Goal: Navigation & Orientation: Find specific page/section

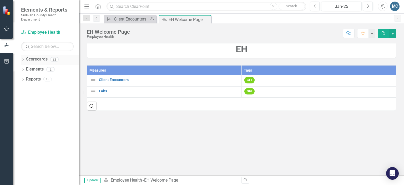
click at [23, 60] on icon at bounding box center [22, 59] width 1 height 2
click at [33, 68] on link "Sullivan County Regional Health Department" at bounding box center [54, 69] width 50 height 6
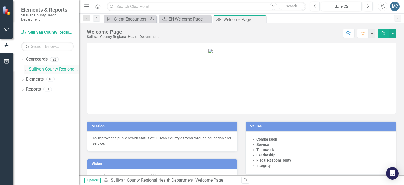
click at [25, 69] on icon "Dropdown" at bounding box center [26, 69] width 4 height 3
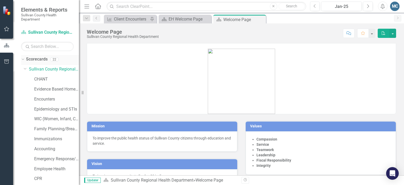
click at [25, 59] on div "Dropdown Scorecards 22" at bounding box center [50, 60] width 58 height 10
click at [22, 58] on icon "Dropdown" at bounding box center [22, 59] width 3 height 4
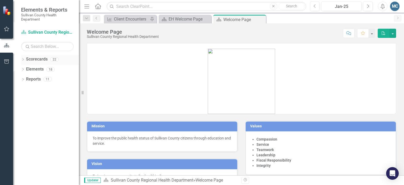
click at [22, 58] on icon "Dropdown" at bounding box center [23, 59] width 4 height 3
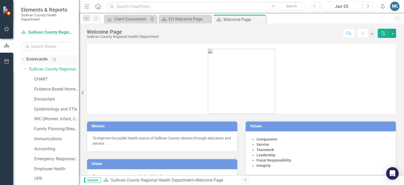
click at [38, 60] on link "Scorecards" at bounding box center [37, 59] width 22 height 6
click at [23, 59] on icon "Dropdown" at bounding box center [22, 59] width 3 height 4
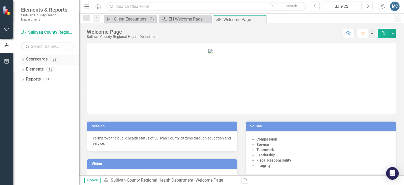
click at [23, 59] on icon "Dropdown" at bounding box center [23, 59] width 4 height 3
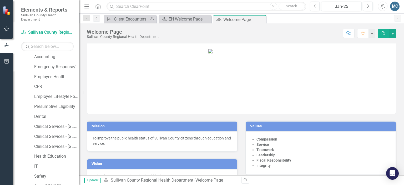
scroll to position [91, 0]
click at [48, 78] on link "Employee Health" at bounding box center [56, 78] width 45 height 6
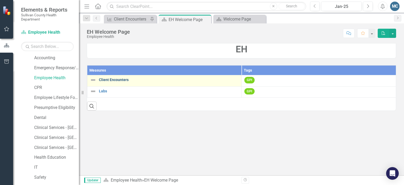
click at [101, 81] on link "Client Encounters" at bounding box center [169, 80] width 140 height 4
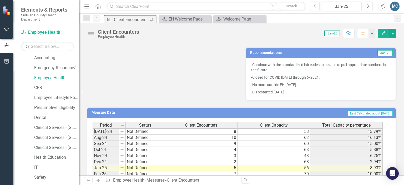
click at [229, 143] on tbody "Mar-23 Not Defined 0 Apr-23 Not Defined [DATE]-23 Not Defined [DATE]-23 Not Def…" at bounding box center [238, 135] width 290 height 206
drag, startPoint x: 388, startPoint y: 159, endPoint x: 389, endPoint y: 167, distance: 8.7
click at [389, 167] on body "Elements & Reports Sullivan County Health Department Scorecard Employee Health …" at bounding box center [202, 92] width 404 height 185
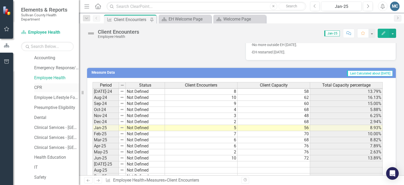
click at [38, 85] on link "CPR" at bounding box center [56, 88] width 45 height 6
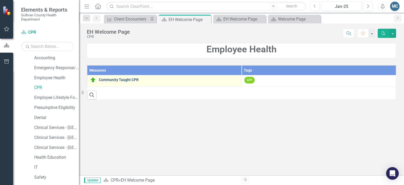
click at [122, 80] on link "Community Taught CPR" at bounding box center [169, 80] width 140 height 4
